Goal: Information Seeking & Learning: Find contact information

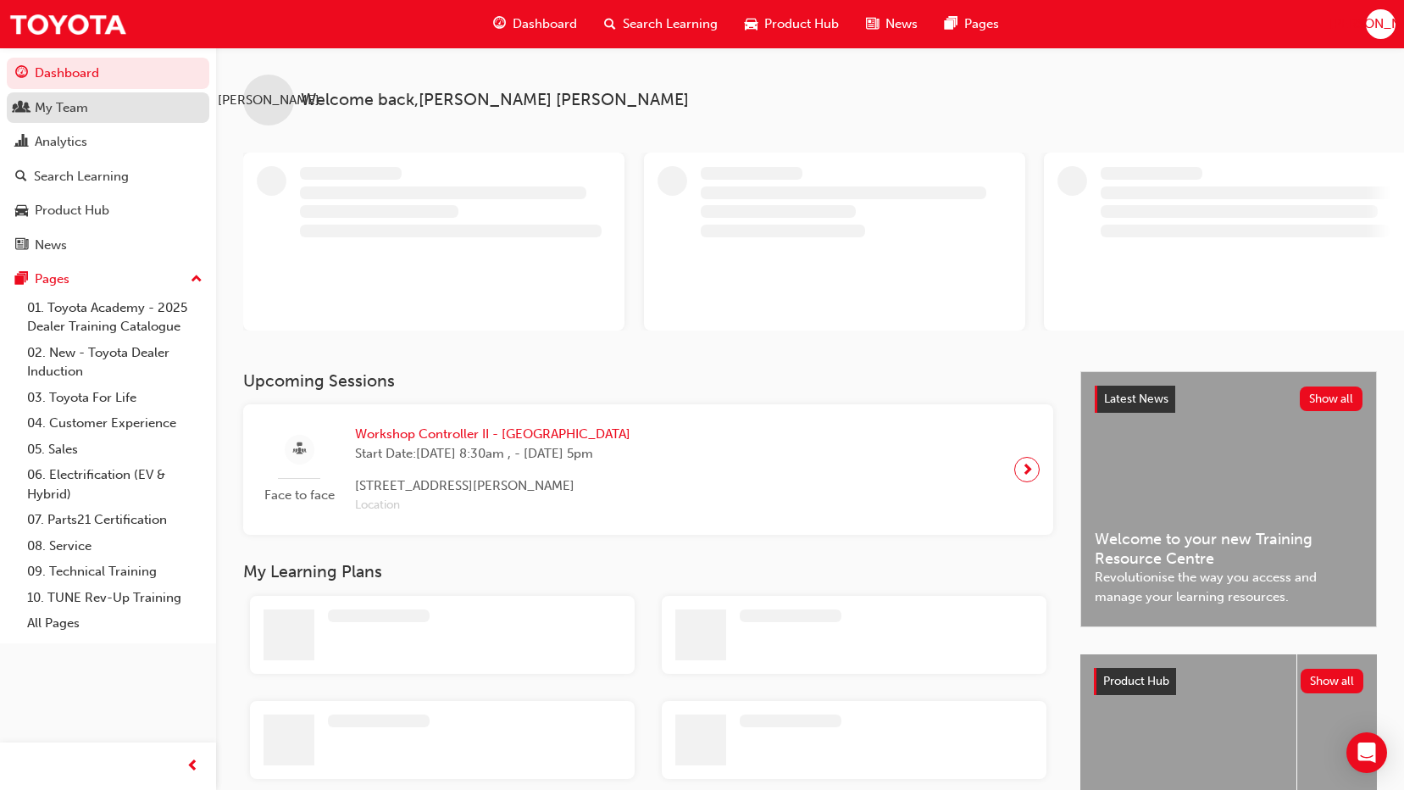
click at [126, 120] on link "My Team" at bounding box center [108, 107] width 202 height 31
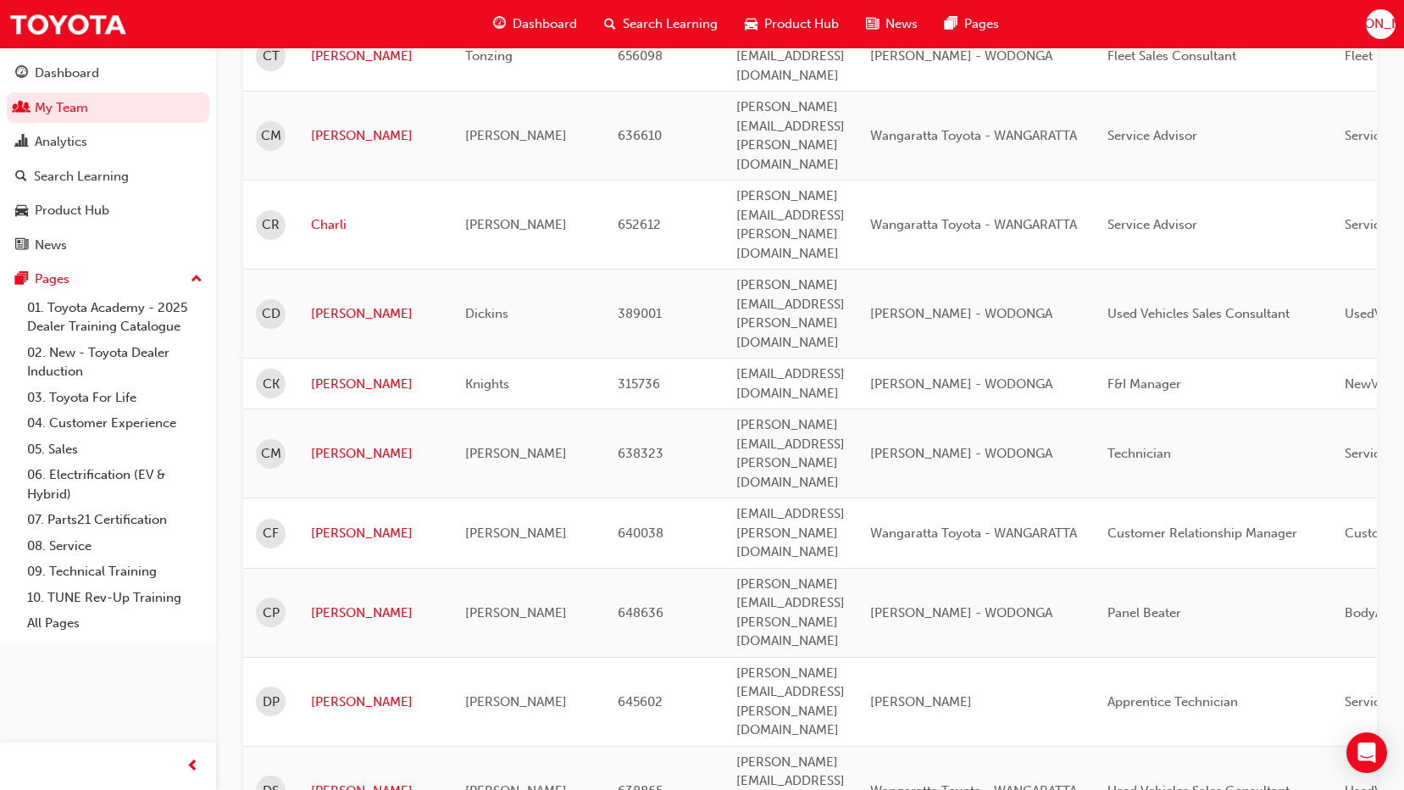
scroll to position [1779, 0]
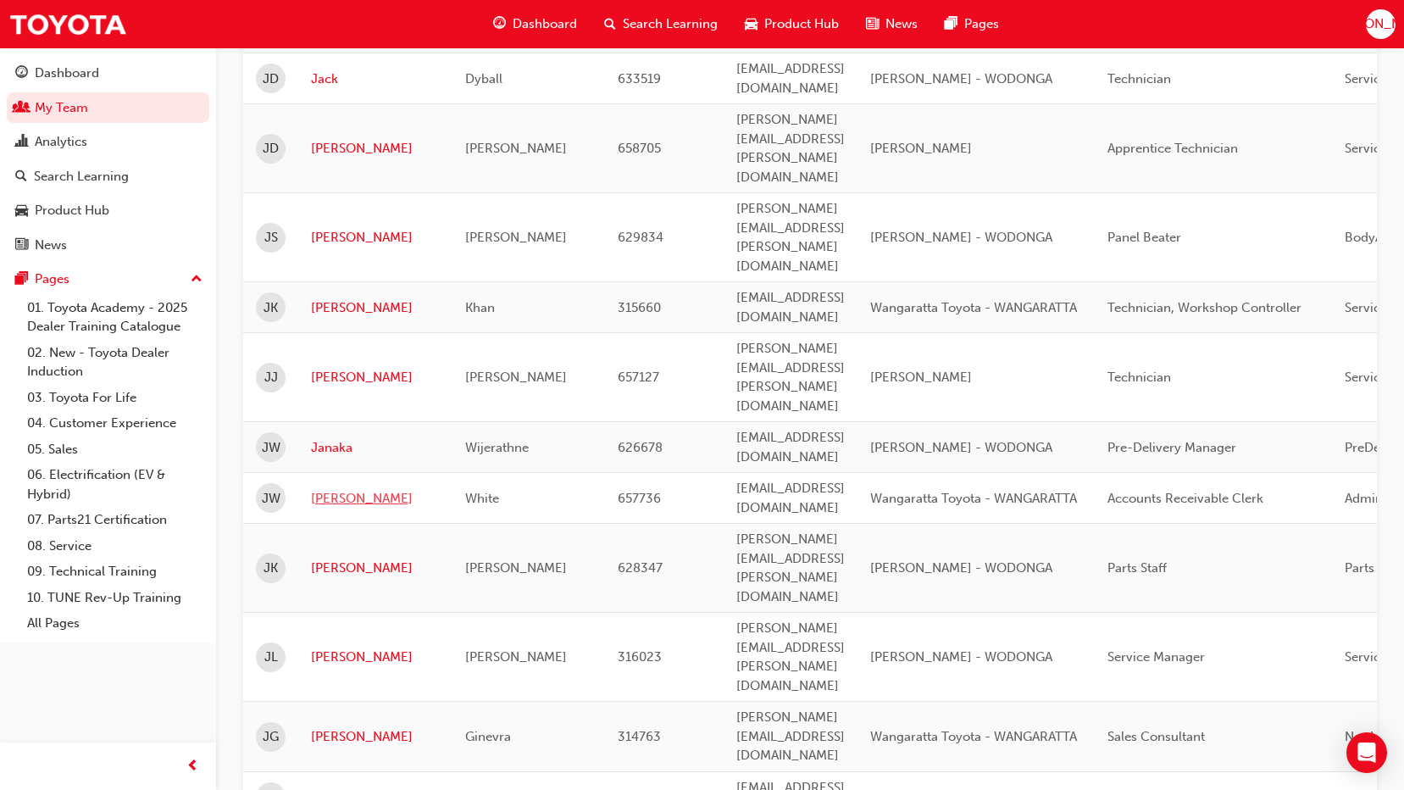
scroll to position [593, 0]
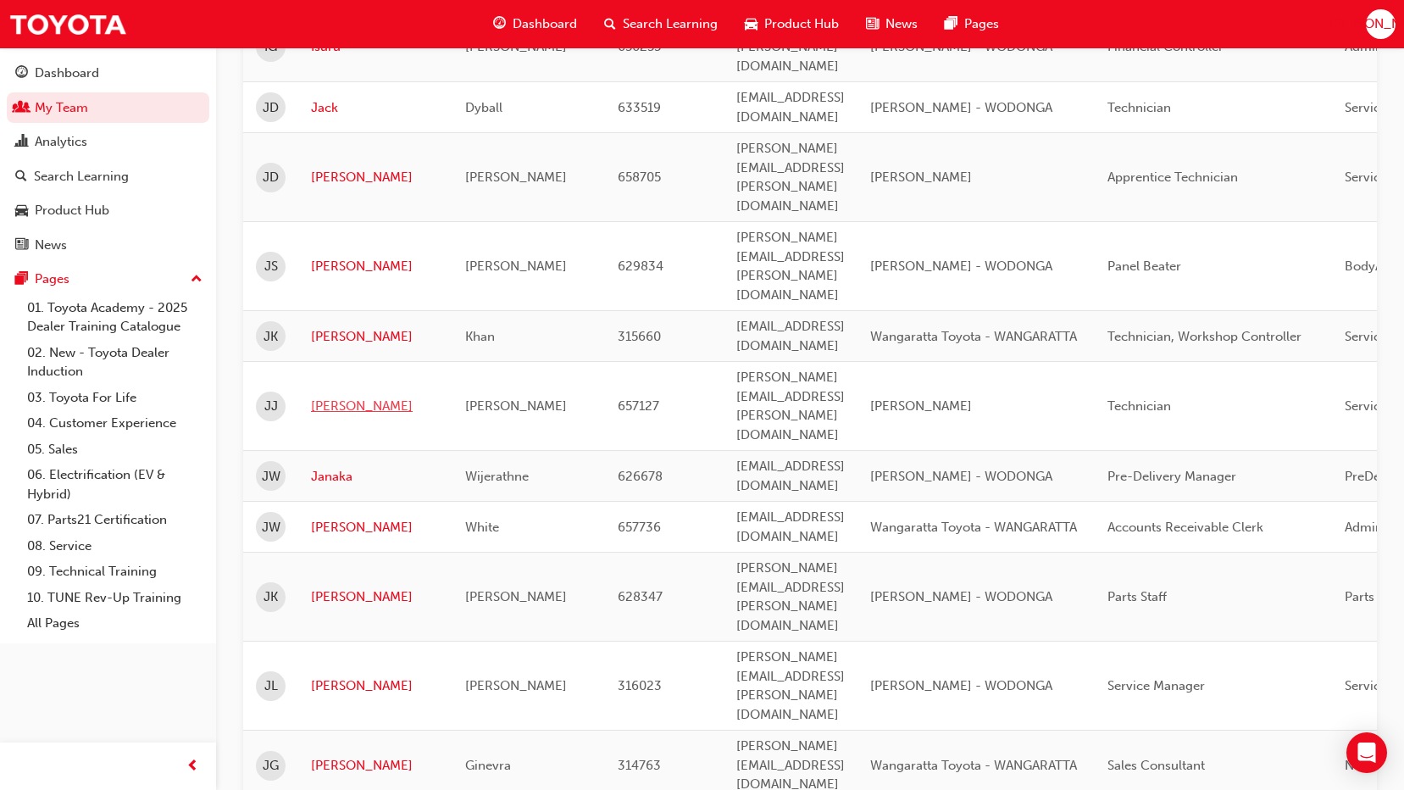
click at [336, 396] on link "[PERSON_NAME]" at bounding box center [375, 405] width 129 height 19
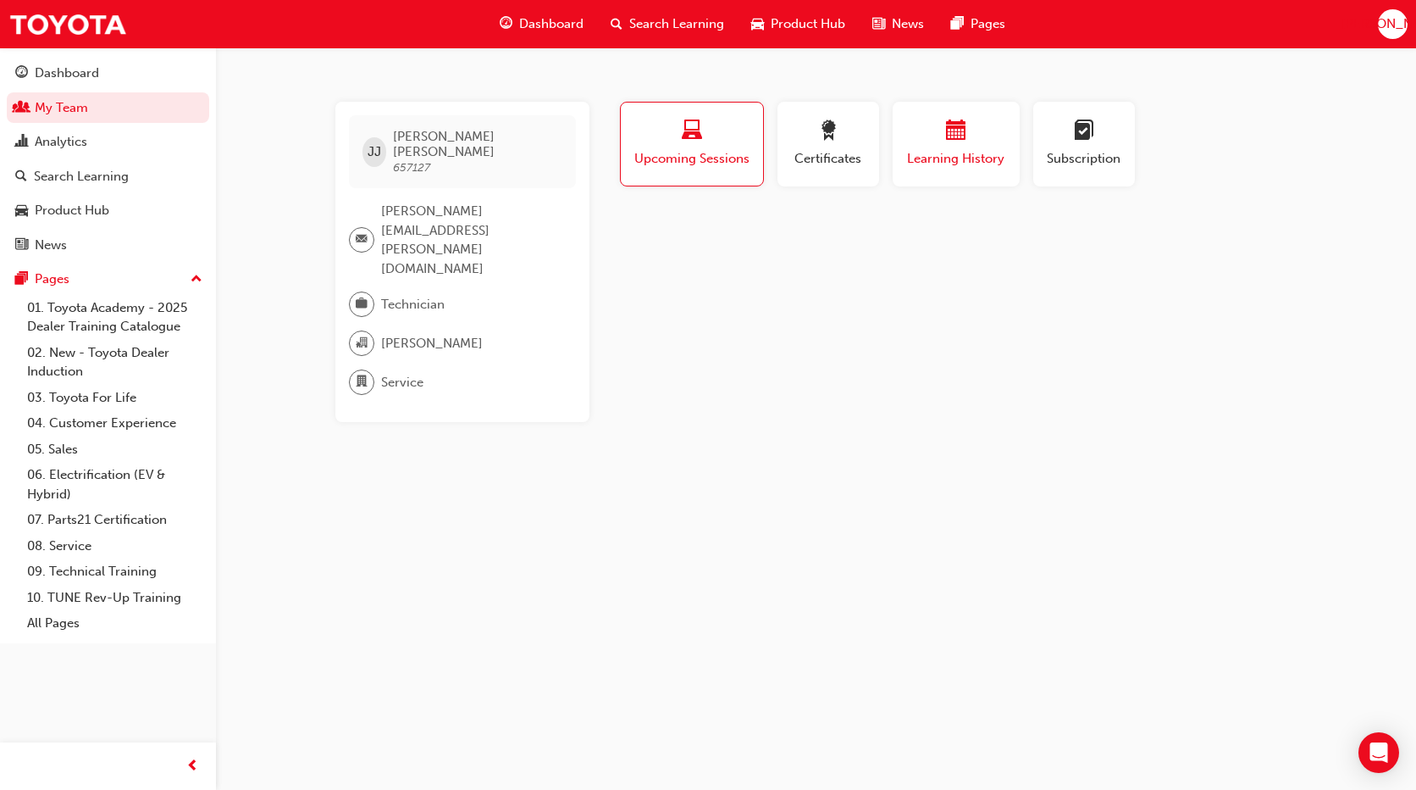
click at [945, 136] on div "button" at bounding box center [957, 133] width 102 height 26
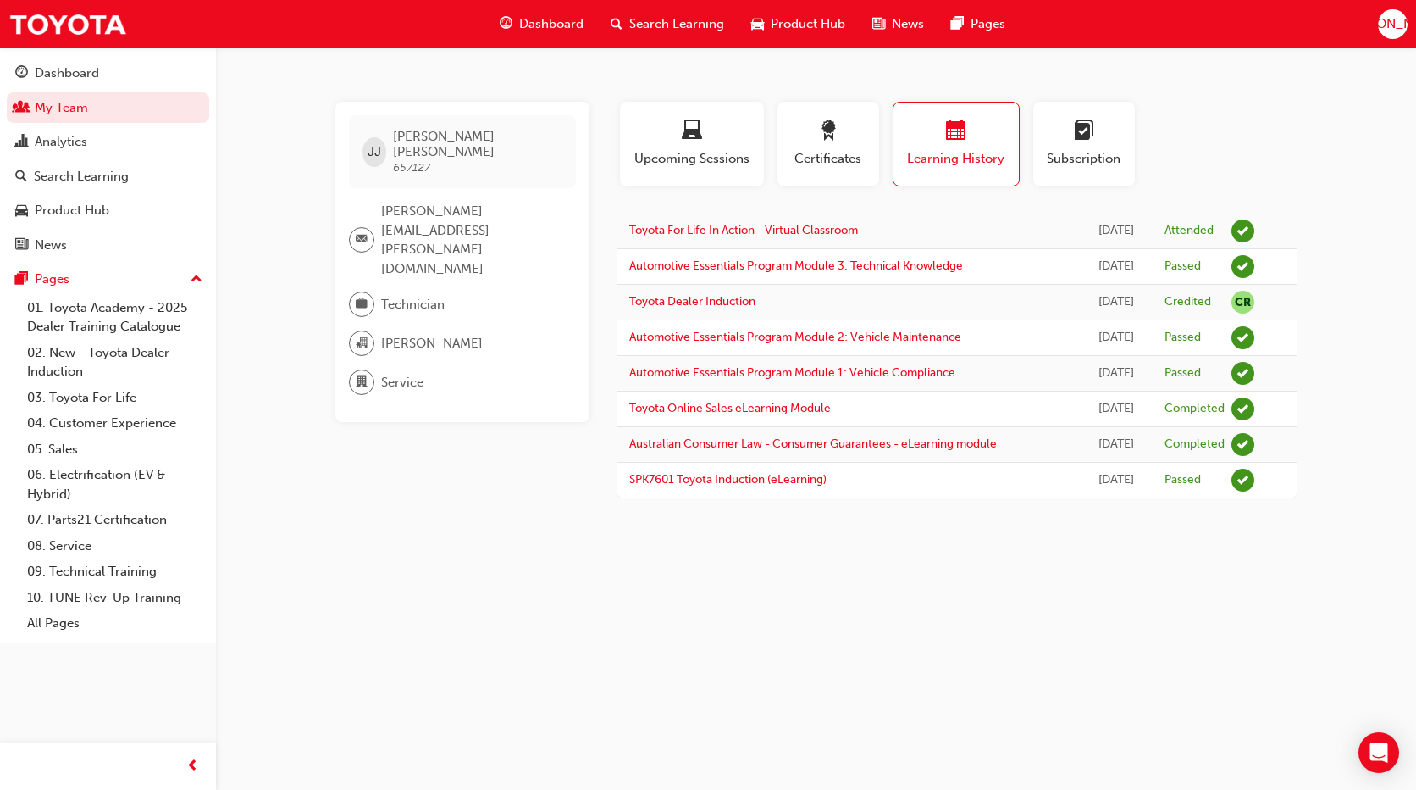
drag, startPoint x: 850, startPoint y: 158, endPoint x: 682, endPoint y: 193, distance: 171.5
click at [848, 158] on span "Certificates" at bounding box center [828, 158] width 76 height 19
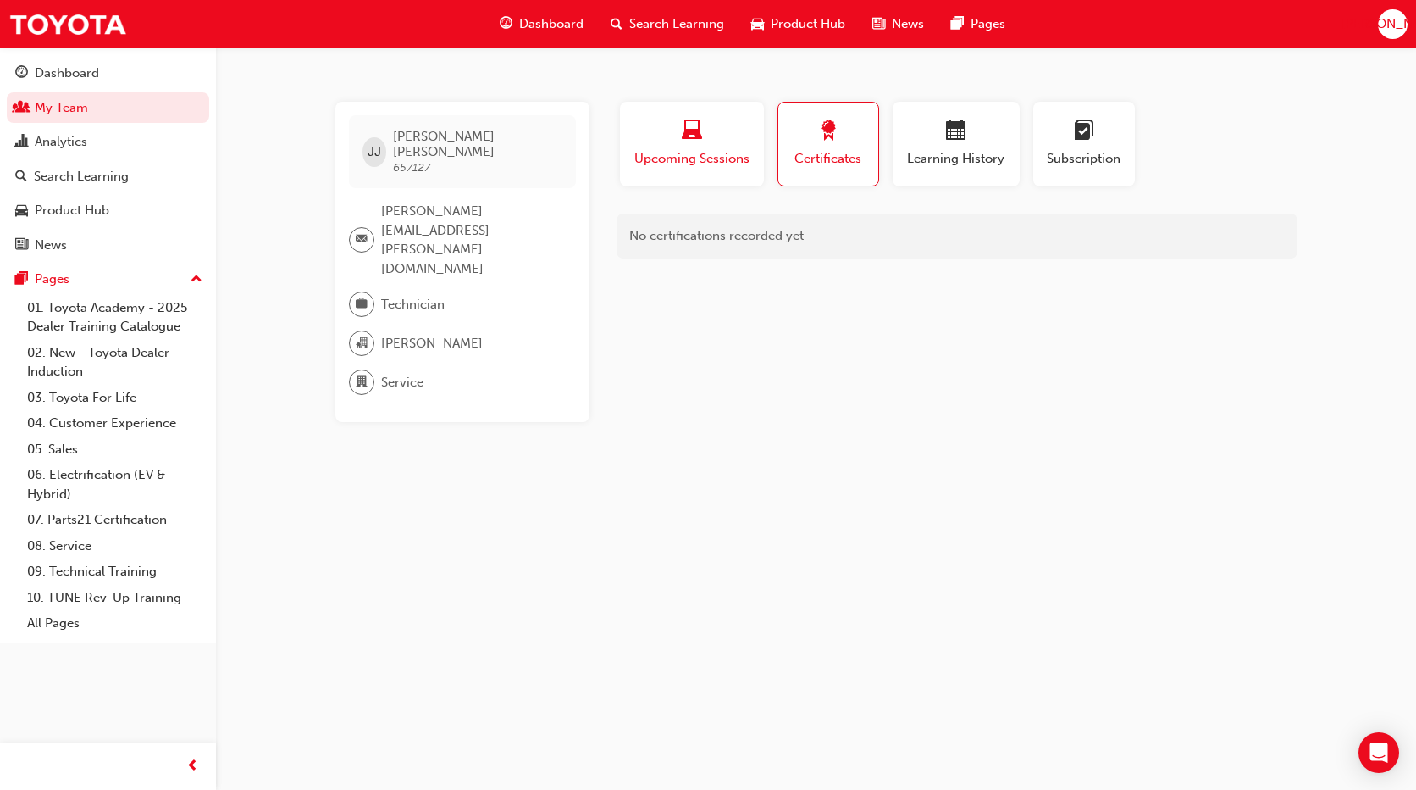
click at [684, 163] on span "Upcoming Sessions" at bounding box center [692, 158] width 119 height 19
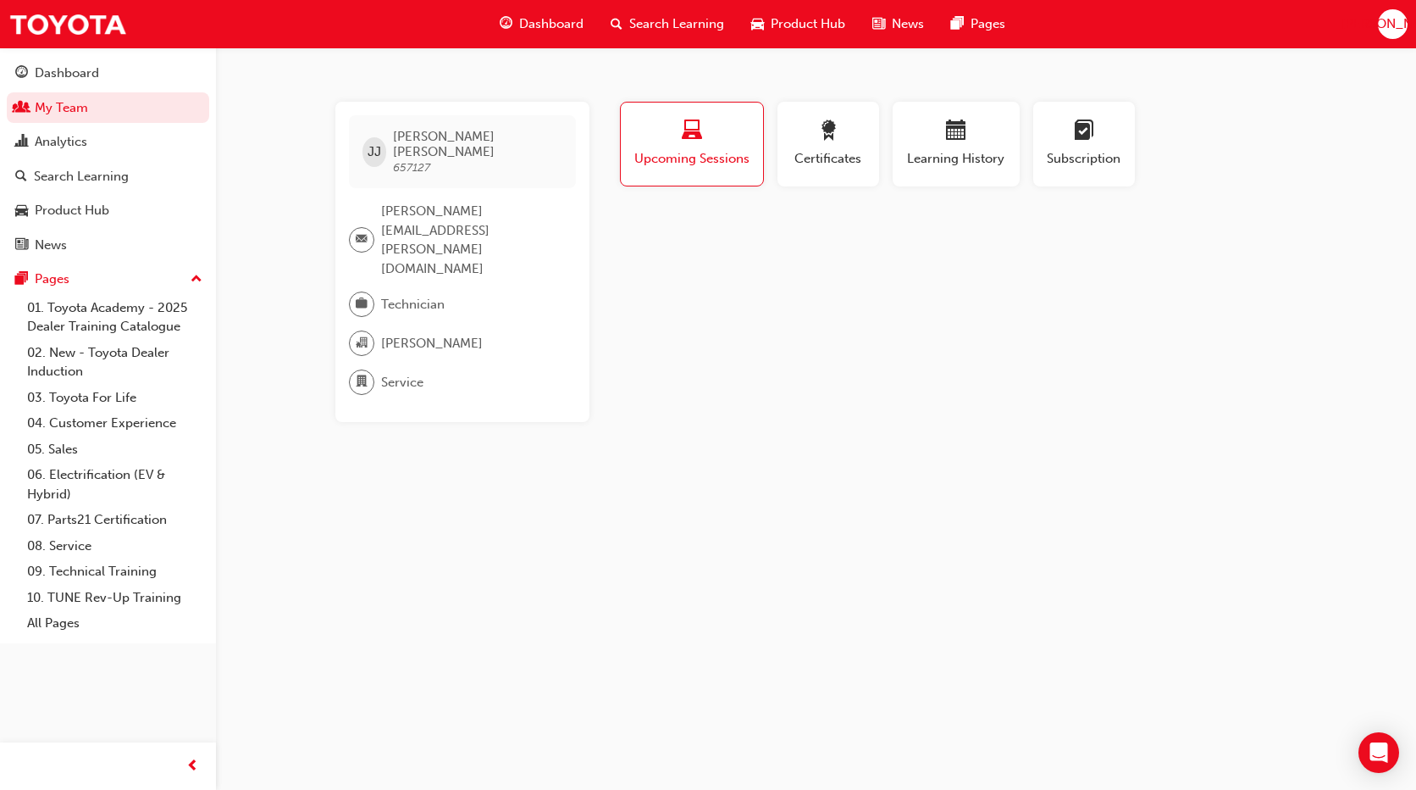
click at [699, 136] on span "laptop-icon" at bounding box center [692, 131] width 20 height 23
click at [407, 160] on span "657127" at bounding box center [411, 167] width 37 height 14
drag, startPoint x: 407, startPoint y: 147, endPoint x: 385, endPoint y: 140, distance: 23.0
click at [385, 140] on div "JJ" at bounding box center [375, 152] width 25 height 30
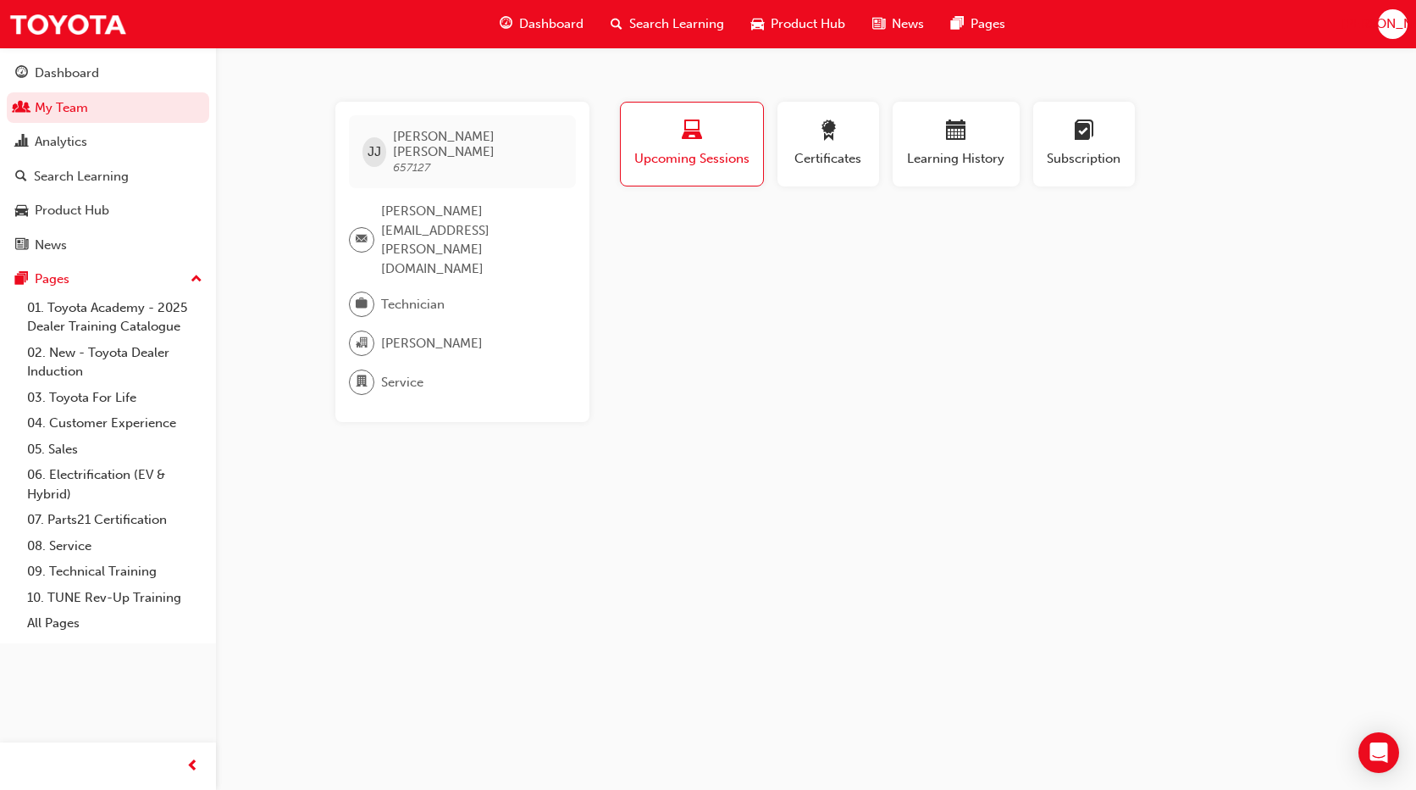
click at [385, 140] on div "JJ" at bounding box center [375, 152] width 25 height 30
click at [384, 205] on span "[PERSON_NAME][EMAIL_ADDRESS][PERSON_NAME][DOMAIN_NAME]" at bounding box center [471, 240] width 181 height 76
click at [361, 291] on div at bounding box center [361, 303] width 25 height 25
click at [367, 332] on span "organisation-icon" at bounding box center [362, 343] width 12 height 22
click at [360, 371] on span "department-icon" at bounding box center [362, 382] width 12 height 22
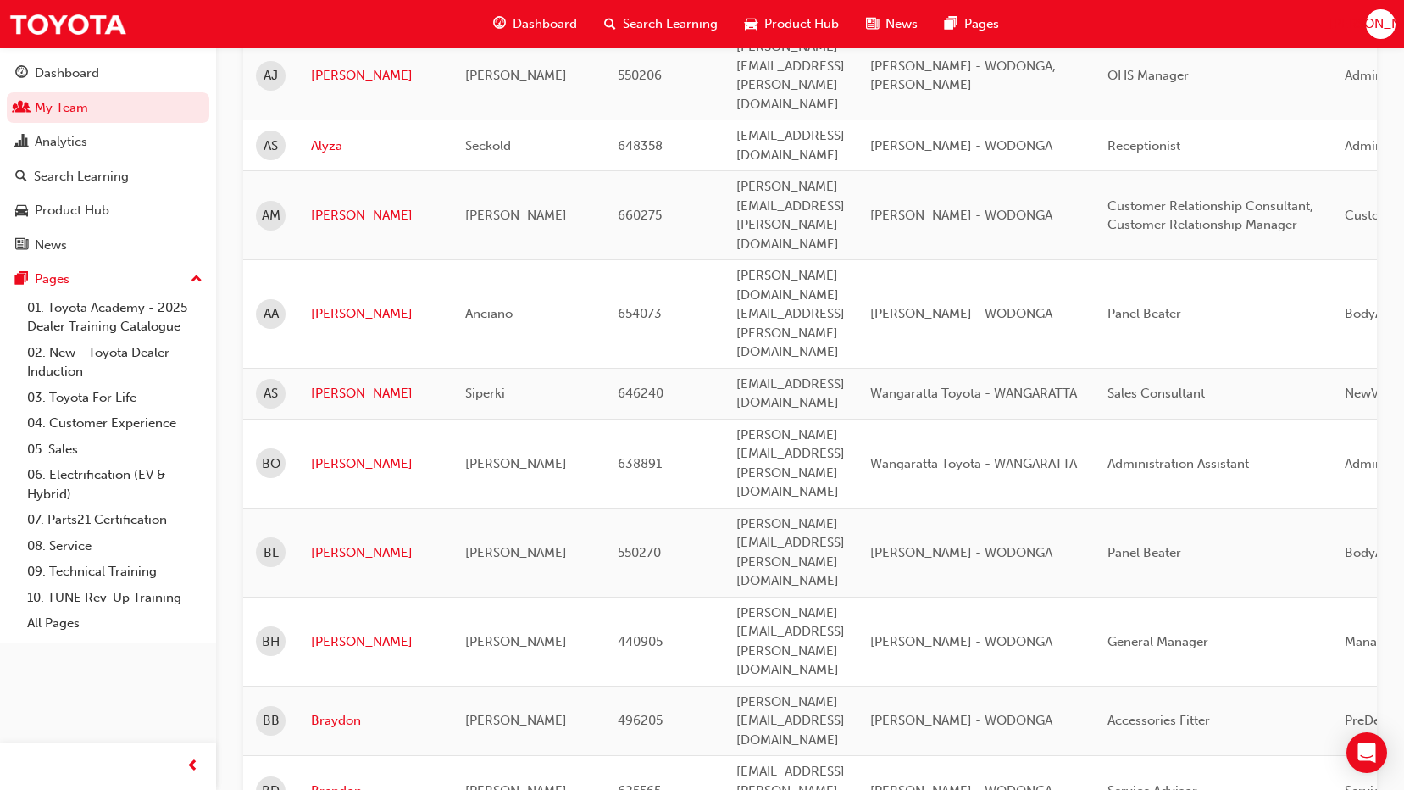
scroll to position [508, 0]
